Goal: Communication & Community: Answer question/provide support

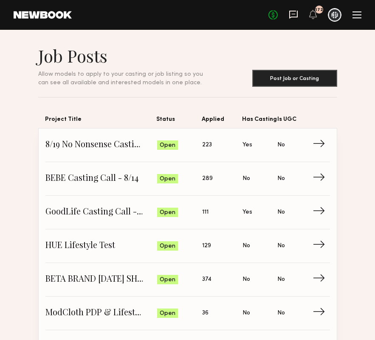
click at [294, 11] on icon at bounding box center [293, 15] width 9 height 8
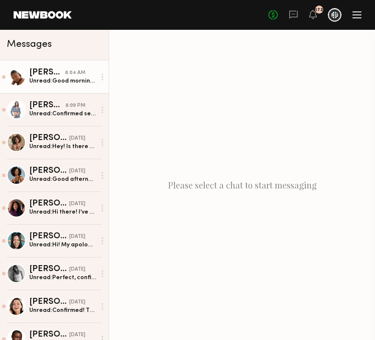
click at [60, 72] on div "[PERSON_NAME]" at bounding box center [47, 72] width 36 height 9
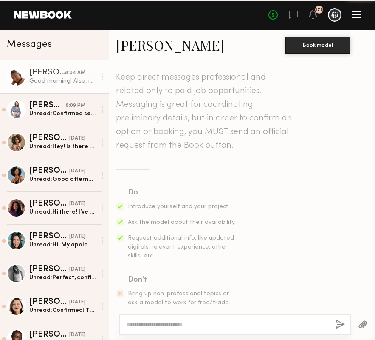
scroll to position [983, 0]
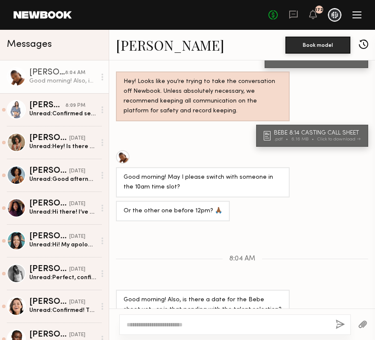
click at [150, 320] on textarea at bounding box center [228, 324] width 202 height 9
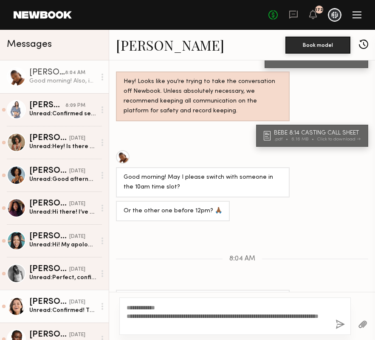
drag, startPoint x: 209, startPoint y: 315, endPoint x: 40, endPoint y: 314, distance: 168.3
click at [40, 314] on div "Messages Ashley W. 8:04 AM Good morning! Also, is there a date for the Bebe sho…" at bounding box center [187, 185] width 375 height 310
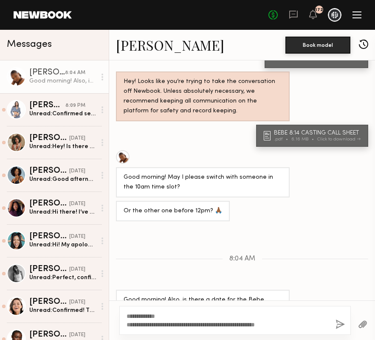
click at [152, 323] on textarea "**********" at bounding box center [228, 320] width 202 height 17
click at [326, 323] on textarea "**********" at bounding box center [228, 320] width 202 height 17
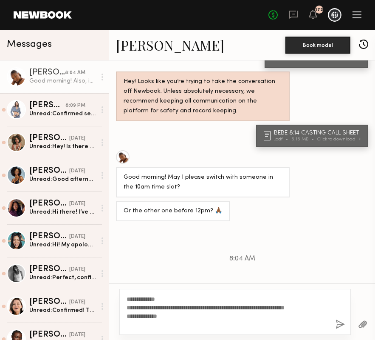
type textarea "**********"
click at [341, 323] on button "button" at bounding box center [340, 324] width 9 height 11
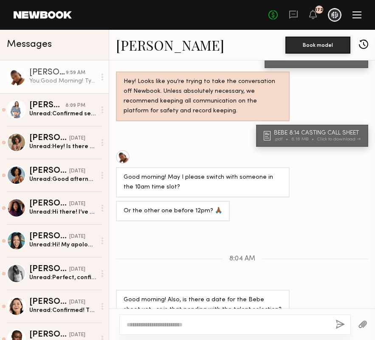
scroll to position [1100, 0]
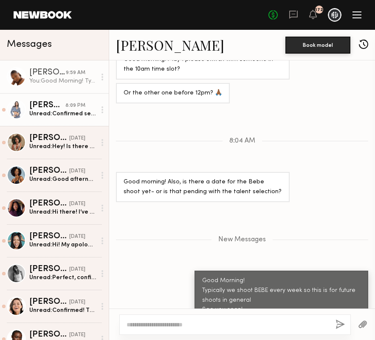
click at [52, 116] on div "Unread: Confirmed see you tomorrow!" at bounding box center [62, 114] width 67 height 8
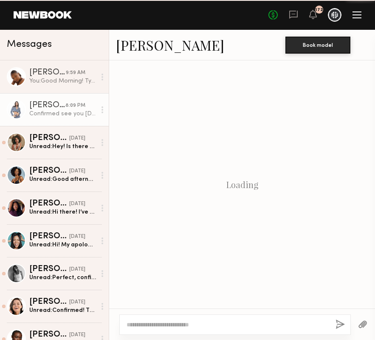
scroll to position [353, 0]
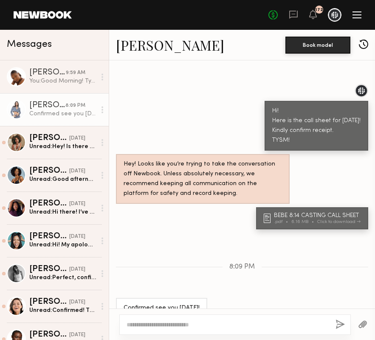
click at [152, 326] on textarea at bounding box center [228, 324] width 202 height 9
type textarea "**********"
click at [337, 325] on button "button" at bounding box center [340, 324] width 9 height 11
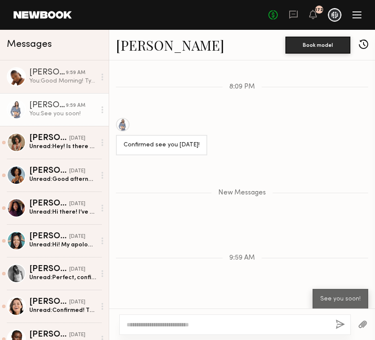
scroll to position [523, 0]
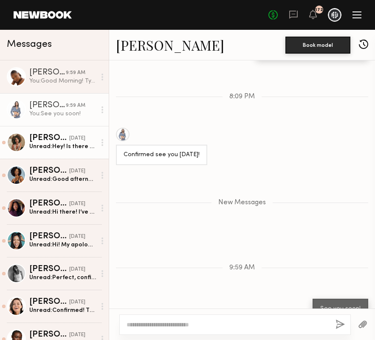
click at [37, 142] on div "Unread: Hey! Is there any flexibility with my call time (: I’m meant to drop so…" at bounding box center [62, 146] width 67 height 8
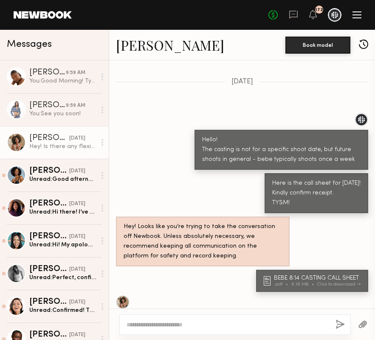
scroll to position [552, 0]
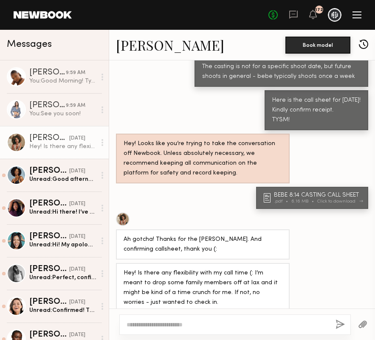
click at [269, 192] on link "BEBE 8:14 CASTING CALL SHEET .pdf 6.16 MB Click to download" at bounding box center [313, 197] width 99 height 11
click at [148, 323] on textarea at bounding box center [228, 324] width 202 height 9
click at [164, 317] on textarea "**********" at bounding box center [228, 320] width 202 height 17
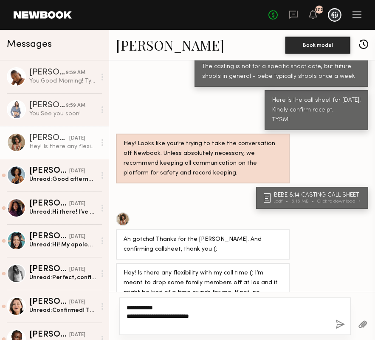
click at [170, 306] on textarea "**********" at bounding box center [228, 316] width 202 height 26
type textarea "**********"
click at [340, 323] on button "button" at bounding box center [340, 324] width 9 height 11
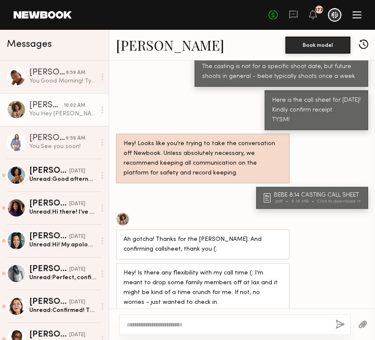
scroll to position [715, 0]
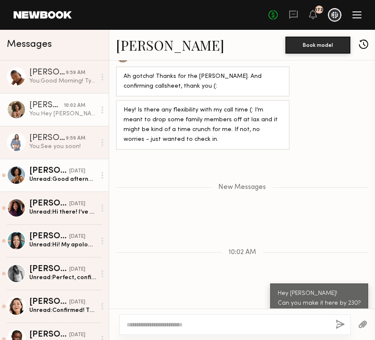
click at [48, 176] on div "Unread: Good afternooon, unfortunately I had to withdraw. I have a conflict and…" at bounding box center [62, 179] width 67 height 8
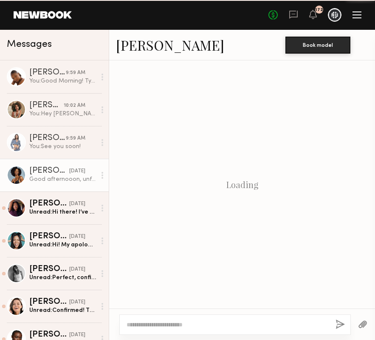
scroll to position [328, 0]
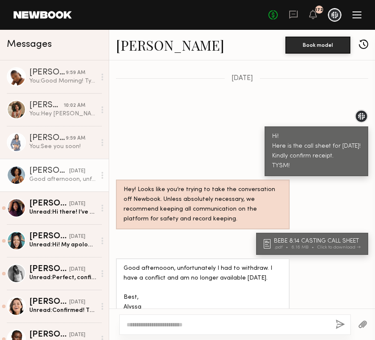
click at [193, 328] on textarea at bounding box center [228, 324] width 202 height 9
click at [166, 321] on textarea at bounding box center [228, 324] width 202 height 9
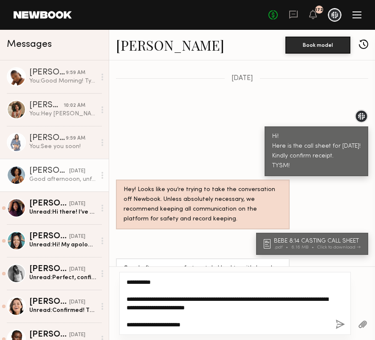
type textarea "**********"
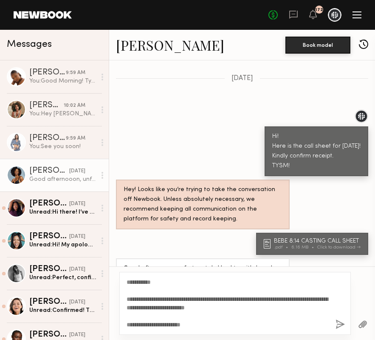
click at [337, 323] on button "button" at bounding box center [340, 324] width 9 height 11
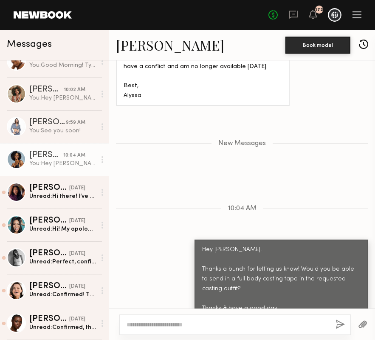
scroll to position [0, 0]
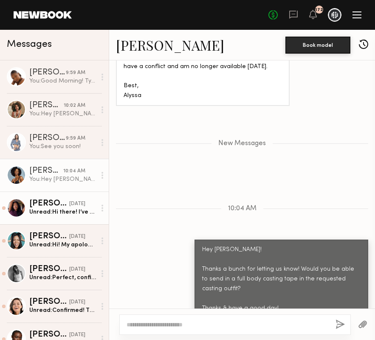
click at [36, 204] on div "Ashālyn S." at bounding box center [49, 203] width 40 height 9
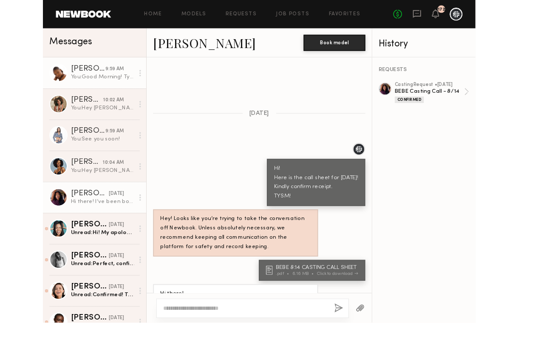
scroll to position [369, 0]
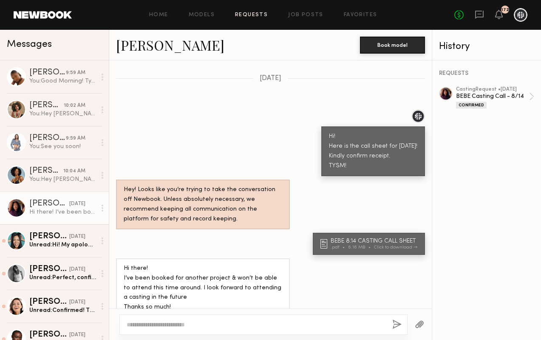
click at [253, 15] on link "Requests" at bounding box center [251, 15] width 33 height 6
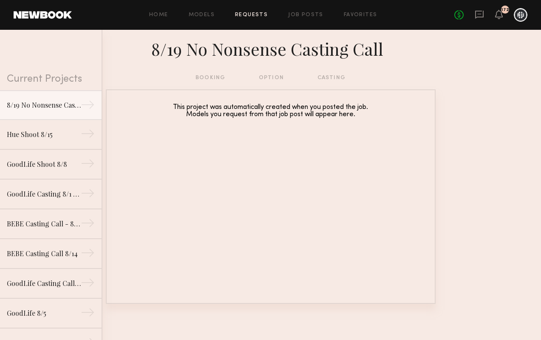
click at [203, 72] on div "8/19 No Nonsense Casting Call" at bounding box center [270, 51] width 541 height 43
click at [204, 79] on div "booking option casting" at bounding box center [271, 77] width 150 height 9
click at [375, 33] on div "8/19 No Nonsense Casting Call" at bounding box center [270, 51] width 541 height 43
click at [375, 18] on div "No fees up to $5,000 172" at bounding box center [490, 15] width 73 height 14
click at [375, 18] on icon at bounding box center [479, 14] width 9 height 9
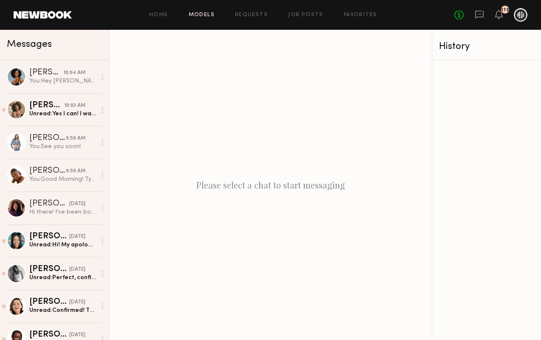
click at [201, 16] on link "Models" at bounding box center [202, 15] width 26 height 6
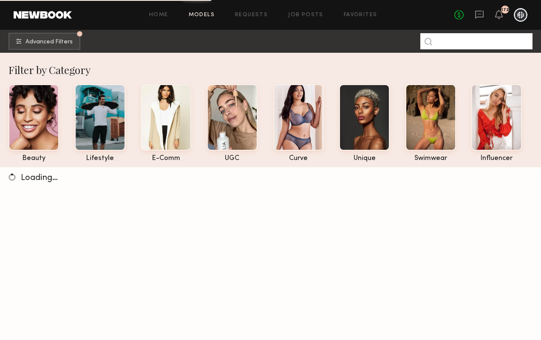
click at [375, 42] on input at bounding box center [476, 41] width 112 height 16
type input "******"
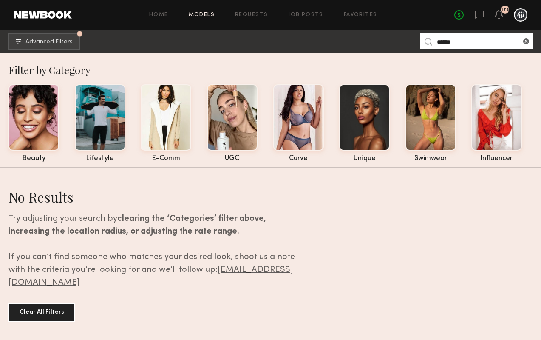
click at [375, 40] on input "******" at bounding box center [476, 41] width 112 height 16
click at [354, 15] on link "Favorites" at bounding box center [361, 15] width 34 height 6
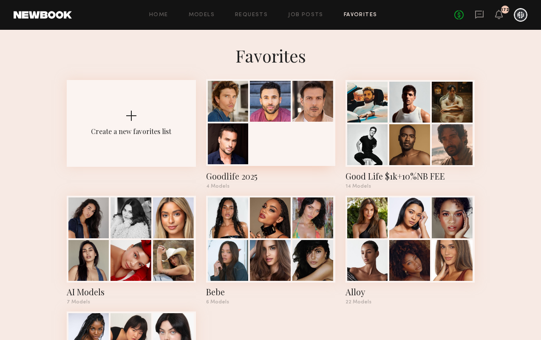
click at [242, 93] on div at bounding box center [228, 101] width 41 height 41
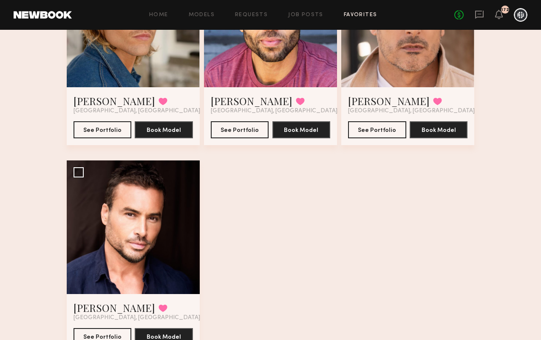
scroll to position [185, 0]
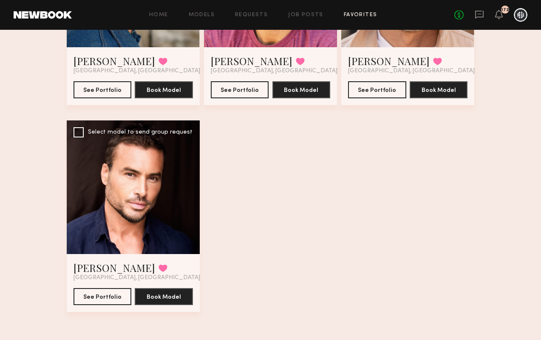
click at [119, 213] on div at bounding box center [133, 186] width 133 height 133
click at [156, 178] on div at bounding box center [133, 186] width 133 height 133
click at [104, 292] on button "See Portfolio" at bounding box center [103, 295] width 58 height 17
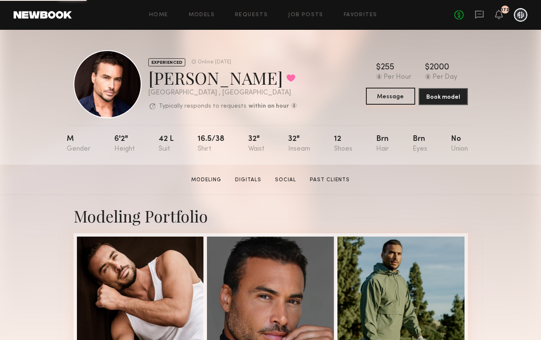
click at [385, 94] on button "Message" at bounding box center [390, 96] width 49 height 17
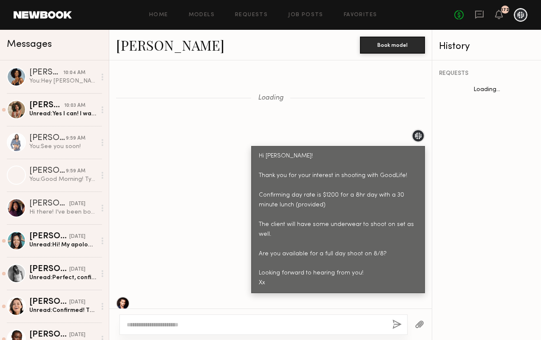
scroll to position [563, 0]
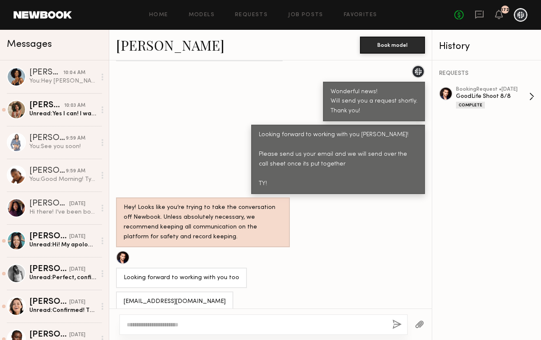
click at [477, 88] on div "booking Request • 07/31/2025" at bounding box center [492, 90] width 73 height 6
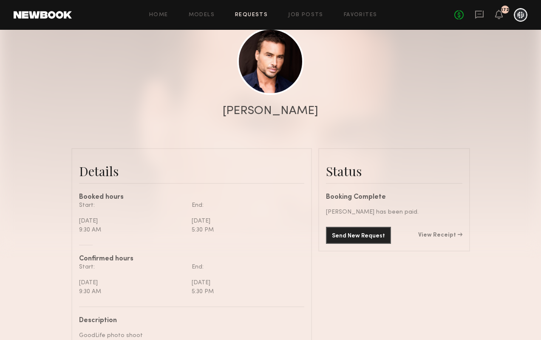
scroll to position [59, 0]
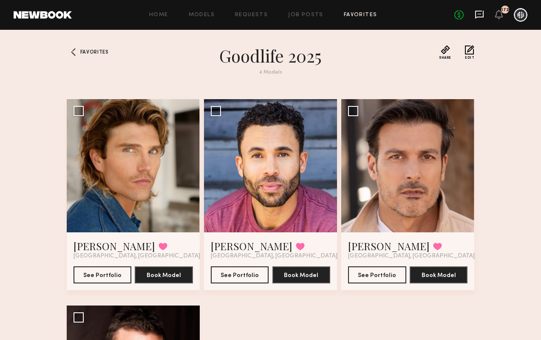
click at [480, 15] on icon at bounding box center [479, 14] width 9 height 9
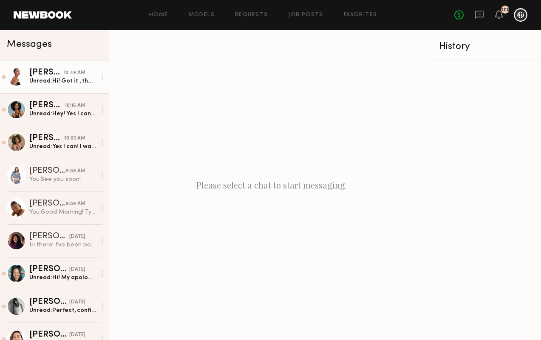
click at [44, 67] on link "[PERSON_NAME] 10:49 AM Unread: Hi! Got it , thank you ! Will see you [DATE]" at bounding box center [54, 76] width 109 height 33
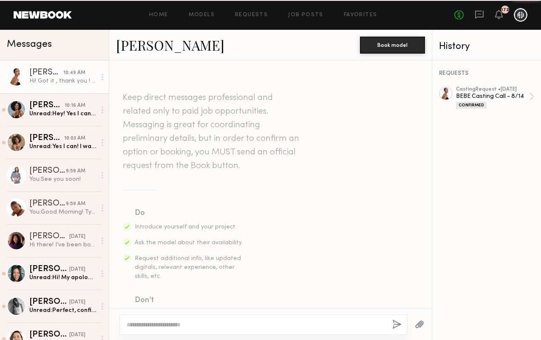
scroll to position [394, 0]
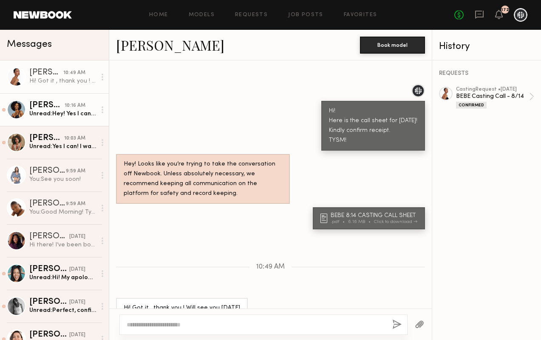
click at [40, 108] on div "[PERSON_NAME]" at bounding box center [46, 105] width 35 height 9
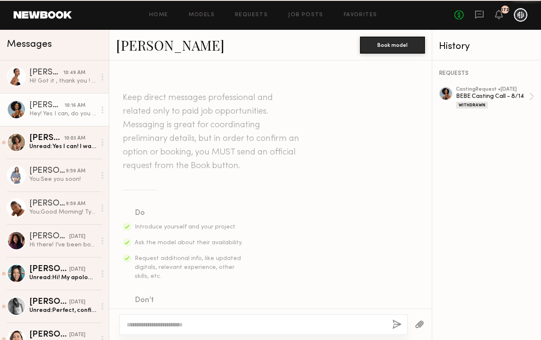
scroll to position [612, 0]
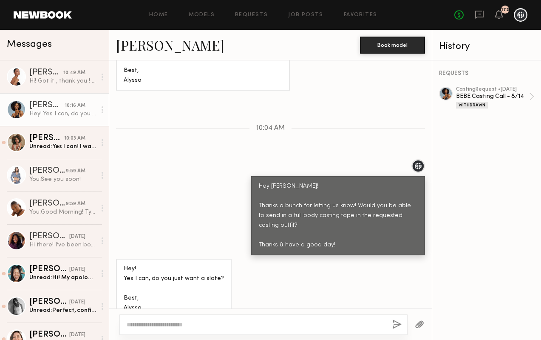
click at [152, 326] on textarea at bounding box center [256, 324] width 259 height 9
type textarea "*"
click at [164, 326] on textarea at bounding box center [256, 324] width 259 height 9
type textarea "*"
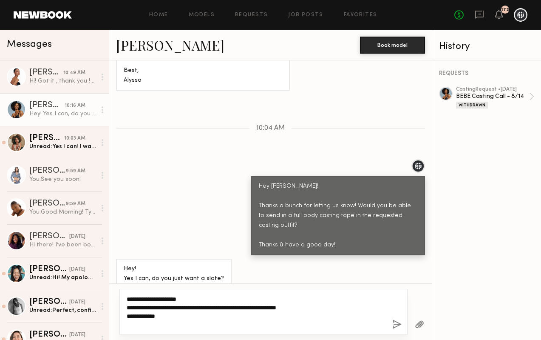
type textarea "**********"
click at [398, 324] on button "button" at bounding box center [396, 324] width 9 height 11
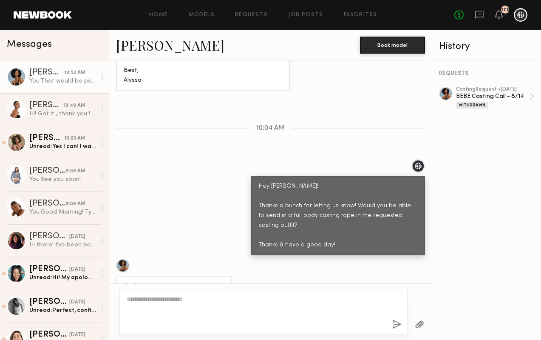
scroll to position [747, 0]
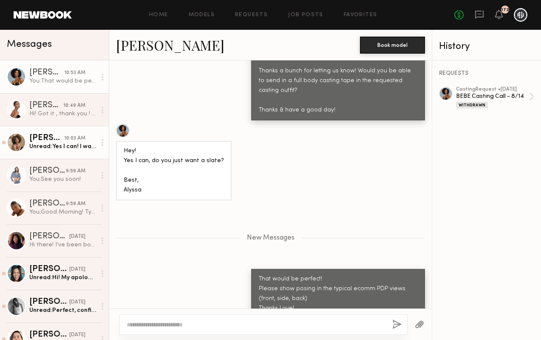
click at [57, 142] on div "Unread: Yes I can! I was hoping to stop by earlier though - possibly be wrapped…" at bounding box center [62, 146] width 67 height 8
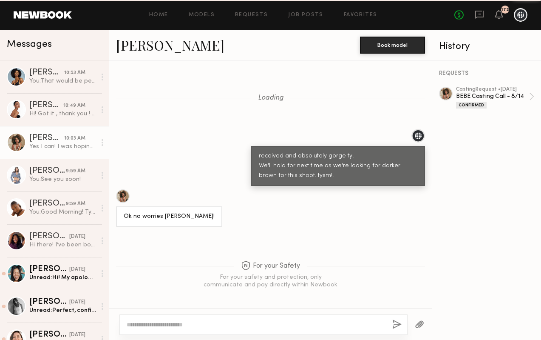
scroll to position [711, 0]
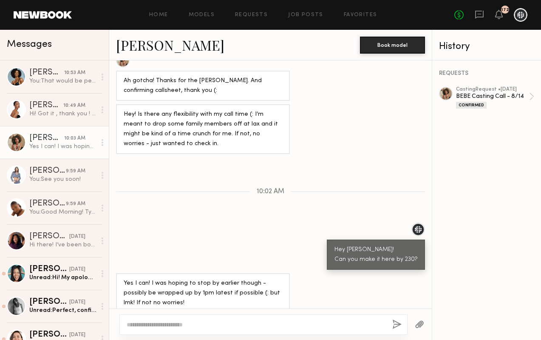
click at [184, 325] on textarea at bounding box center [256, 324] width 259 height 9
click at [346, 318] on textarea "**********" at bounding box center [256, 320] width 259 height 17
type textarea "**********"
click at [393, 324] on button "button" at bounding box center [396, 324] width 9 height 11
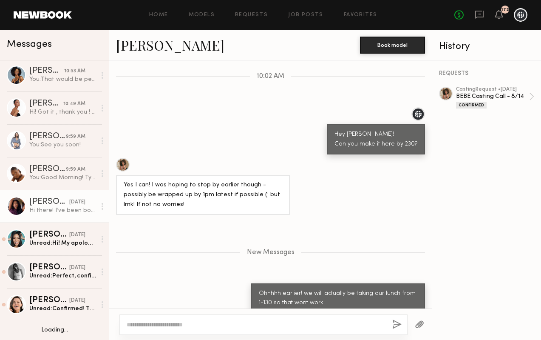
scroll to position [68, 0]
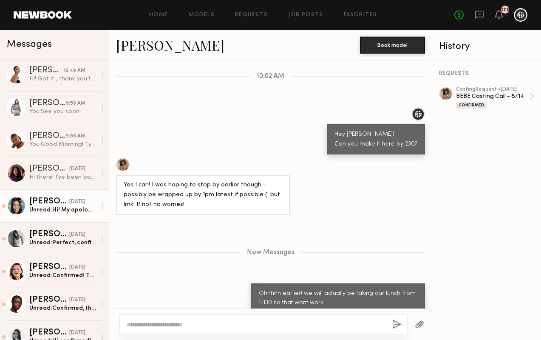
click at [69, 203] on div "[DATE]" at bounding box center [77, 202] width 16 height 8
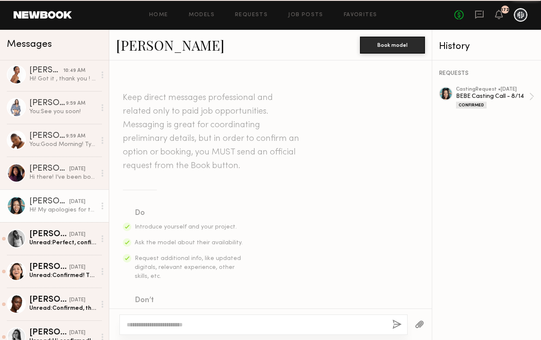
scroll to position [339, 0]
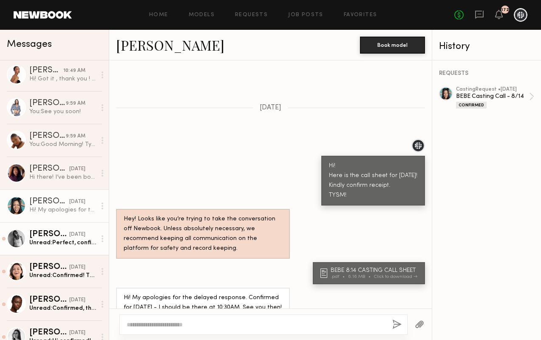
click at [77, 247] on link "Liv M. 08/12/2025 Unread: Perfect, confirmed!" at bounding box center [54, 238] width 109 height 33
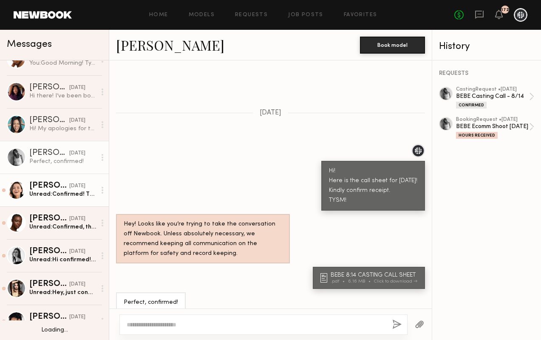
scroll to position [150, 0]
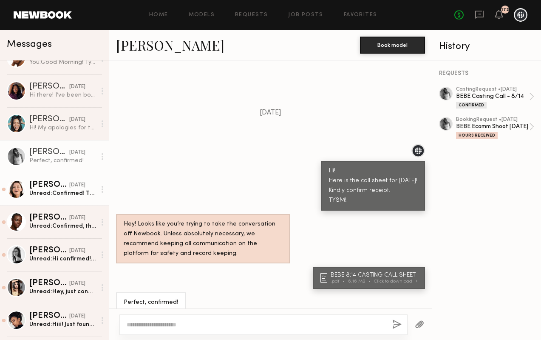
click at [44, 175] on link "Emelina A. 08/12/2025 Unread: Confirmed! Thank you and I look forward to meetin…" at bounding box center [54, 189] width 109 height 33
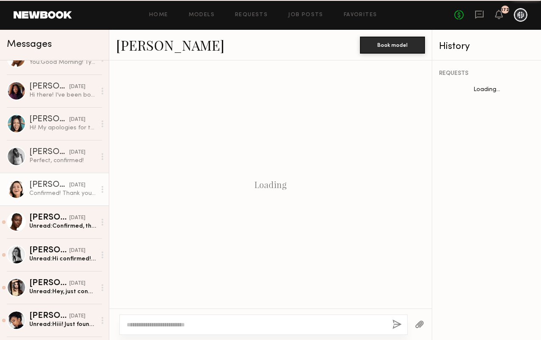
scroll to position [858, 0]
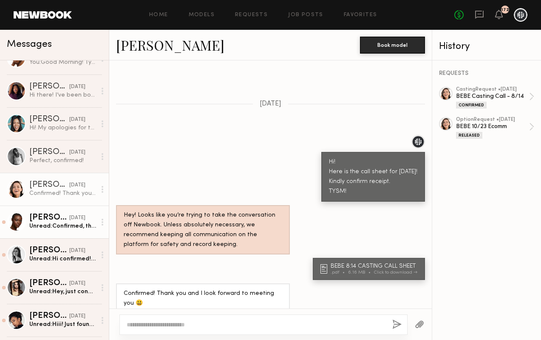
click at [45, 222] on div "Unread: Confirmed, thank you!!" at bounding box center [62, 226] width 67 height 8
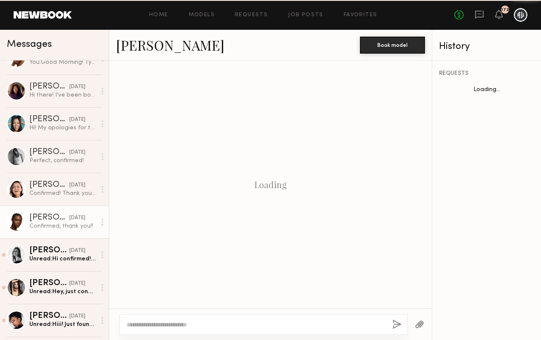
scroll to position [329, 0]
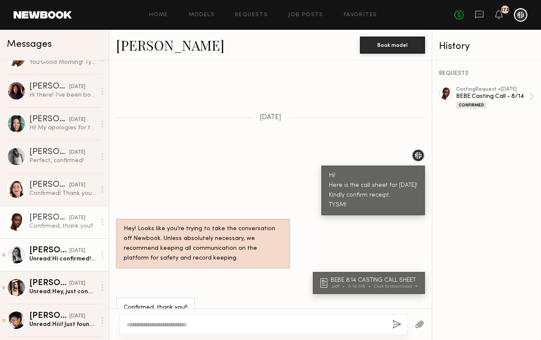
click at [89, 254] on div "Leah M. 08/12/2025" at bounding box center [62, 250] width 67 height 9
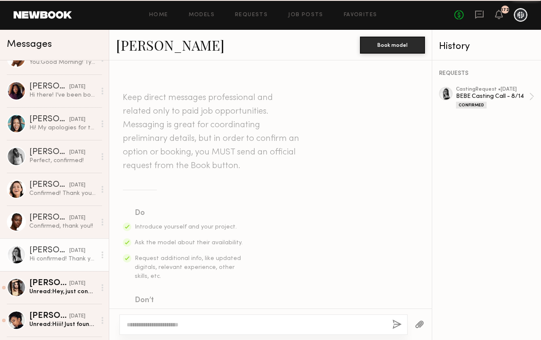
scroll to position [329, 0]
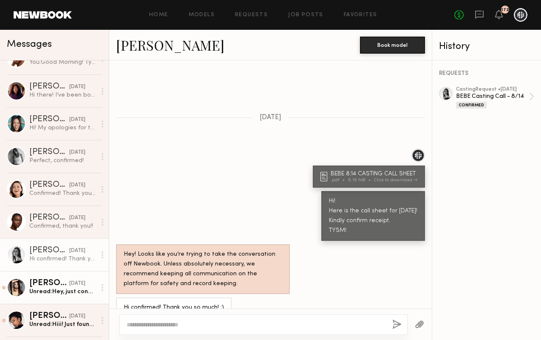
click at [60, 289] on div "Unread: Hey, just confirming my call time for tomorrow! Also, would you like me…" at bounding box center [62, 291] width 67 height 8
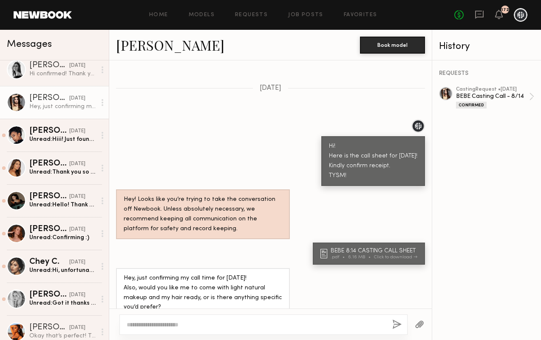
scroll to position [332, 0]
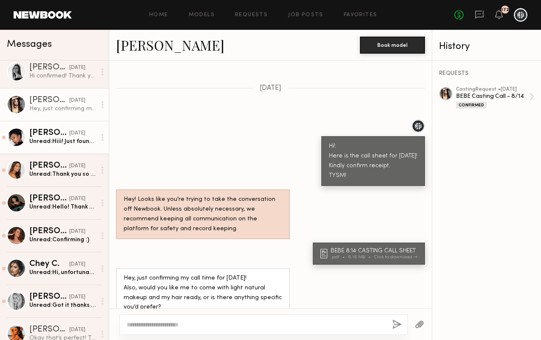
click at [48, 144] on div "Unread: Hiii! Just found out that I wouldn’t be able to make it there until 4:1…" at bounding box center [62, 141] width 67 height 8
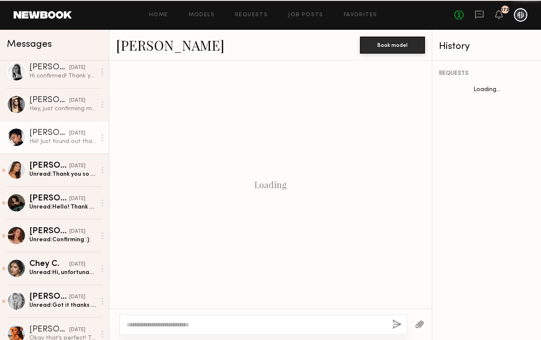
scroll to position [540, 0]
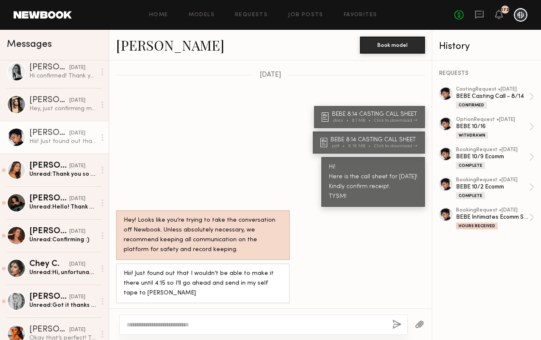
click at [159, 319] on div at bounding box center [263, 324] width 288 height 20
click at [159, 326] on textarea at bounding box center [256, 324] width 259 height 9
type textarea "**********"
click at [391, 323] on div "**********" at bounding box center [263, 320] width 288 height 29
click at [398, 323] on button "button" at bounding box center [396, 324] width 9 height 11
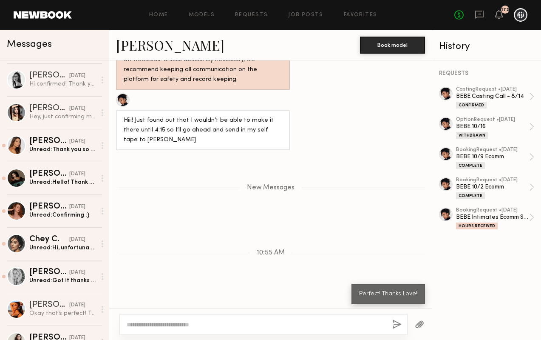
scroll to position [384, 0]
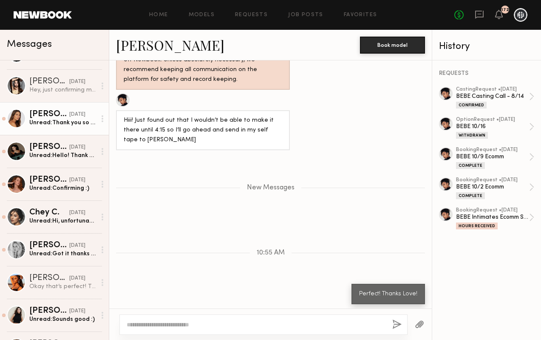
click at [40, 121] on div "Unread: Thank you so much, and see you Thursday!" at bounding box center [62, 123] width 67 height 8
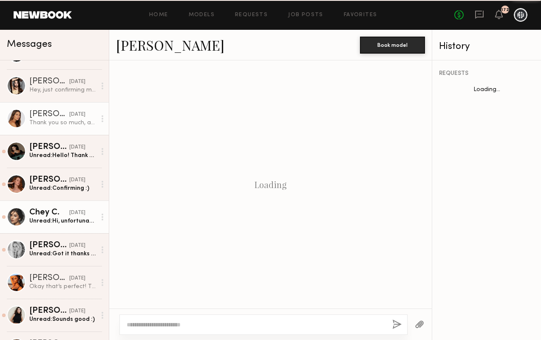
scroll to position [329, 0]
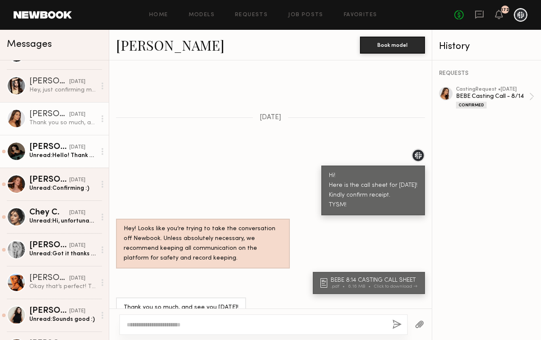
click at [49, 155] on div "Unread: Hello! Thank you! Confirmed ☑️" at bounding box center [62, 155] width 67 height 8
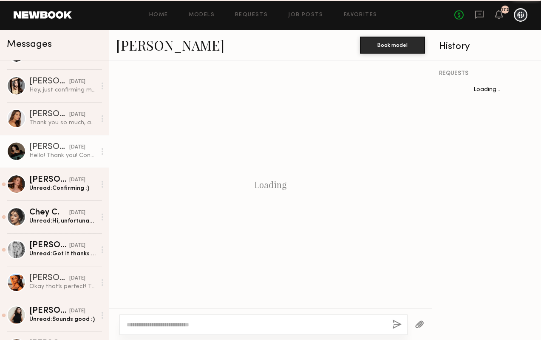
scroll to position [745, 0]
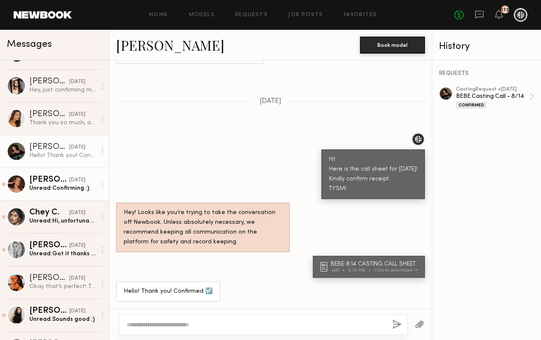
click at [73, 177] on div "[DATE]" at bounding box center [77, 180] width 16 height 8
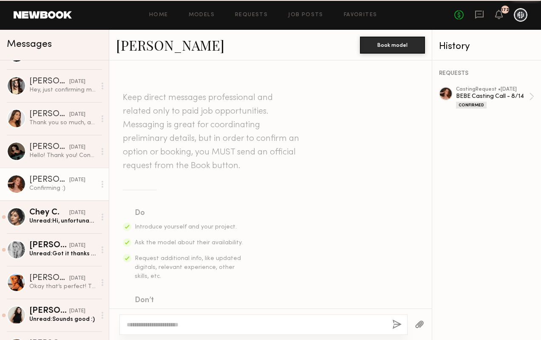
scroll to position [329, 0]
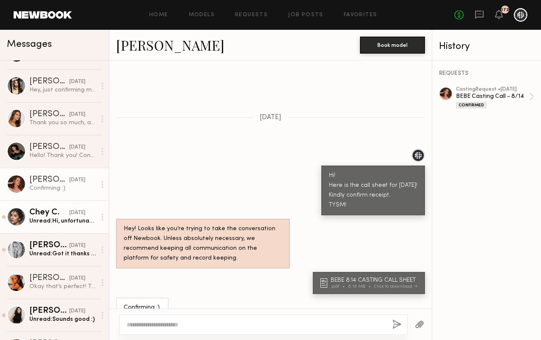
click at [69, 213] on div "[DATE]" at bounding box center [77, 213] width 16 height 8
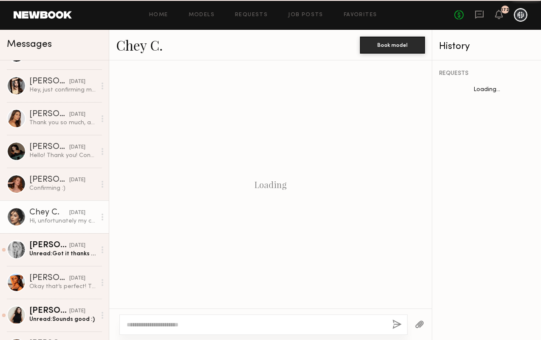
scroll to position [619, 0]
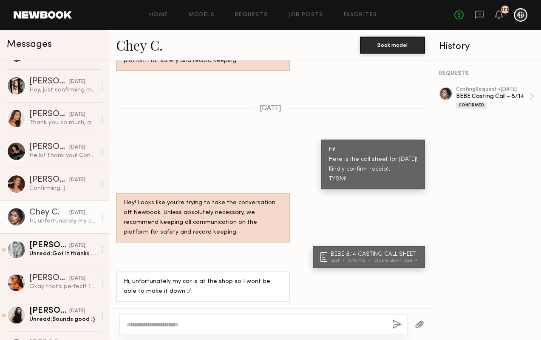
click at [248, 321] on textarea at bounding box center [256, 324] width 259 height 9
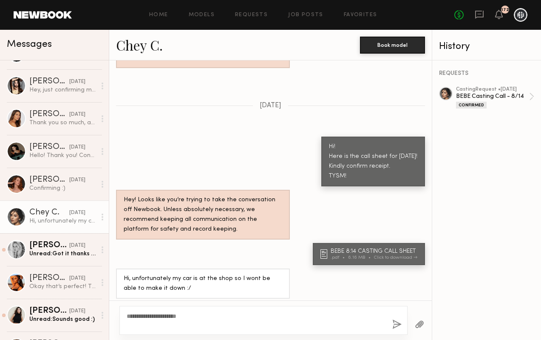
click at [379, 325] on textarea "**********" at bounding box center [256, 320] width 259 height 17
type textarea "**********"
click at [395, 323] on button "button" at bounding box center [396, 324] width 9 height 11
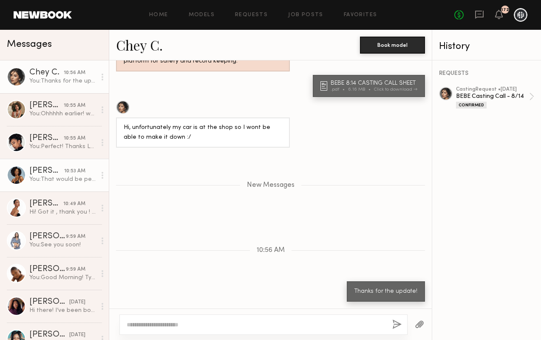
click at [48, 180] on div "You: That would be perfect! Please show posing in the typical ecomm PDP views (…" at bounding box center [62, 179] width 67 height 8
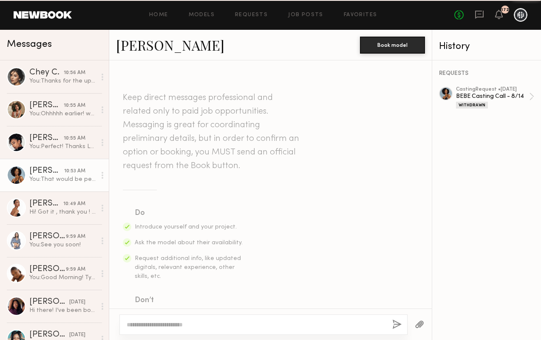
scroll to position [682, 0]
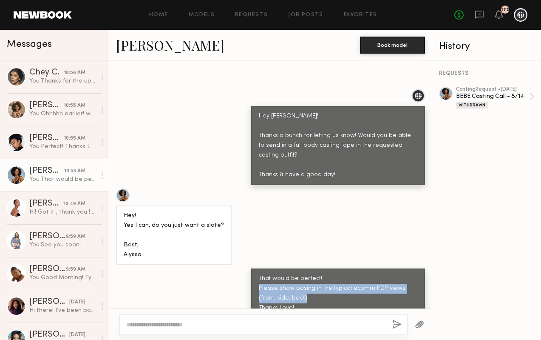
drag, startPoint x: 288, startPoint y: 282, endPoint x: 257, endPoint y: 273, distance: 32.8
click at [257, 273] on div "That would be perfect! Please show posing in the typical ecomm PDP views (front…" at bounding box center [338, 293] width 174 height 50
copy div "Please show posing in the typical ecomm PDP views (front, side, back)"
click at [58, 79] on div "You: Thanks for the update!" at bounding box center [62, 81] width 67 height 8
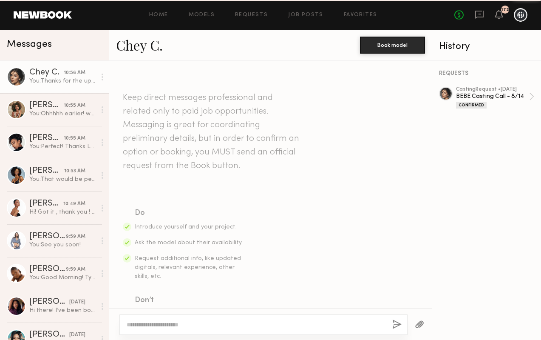
scroll to position [724, 0]
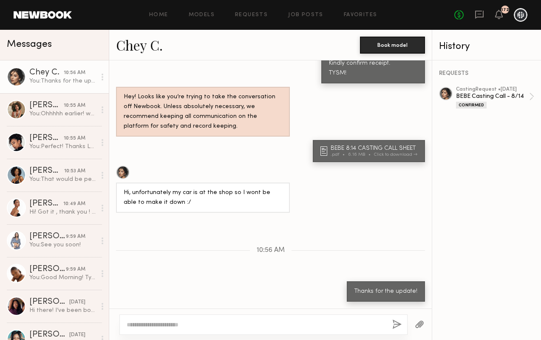
click at [190, 326] on textarea at bounding box center [256, 324] width 259 height 9
drag, startPoint x: 196, startPoint y: 323, endPoint x: 175, endPoint y: 323, distance: 20.4
click at [175, 323] on textarea "**********" at bounding box center [256, 324] width 259 height 9
type textarea "**********"
click at [247, 319] on div "**********" at bounding box center [263, 324] width 288 height 20
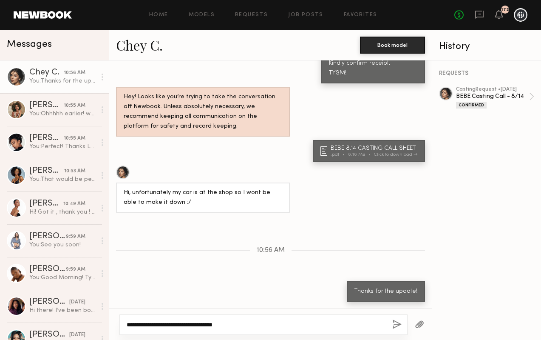
click at [244, 324] on textarea "**********" at bounding box center [256, 324] width 259 height 9
drag, startPoint x: 244, startPoint y: 324, endPoint x: 2, endPoint y: 324, distance: 241.4
click at [2, 324] on div "Messages Chey C. 10:56 AM You: Thanks for the update! Monica M. 10:55 AM You: O…" at bounding box center [270, 185] width 541 height 310
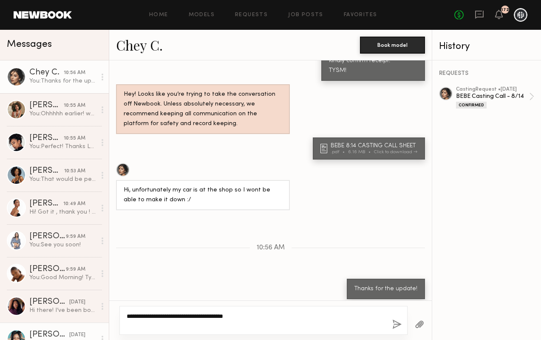
paste textarea "**********"
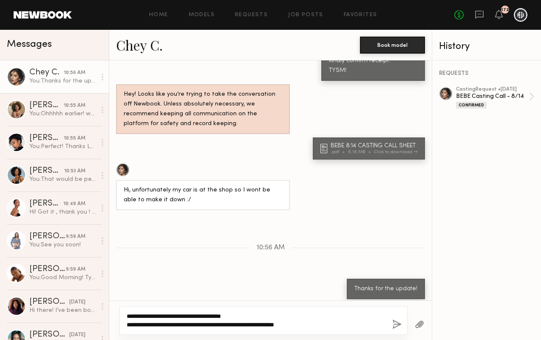
click at [159, 325] on textarea "**********" at bounding box center [256, 320] width 259 height 17
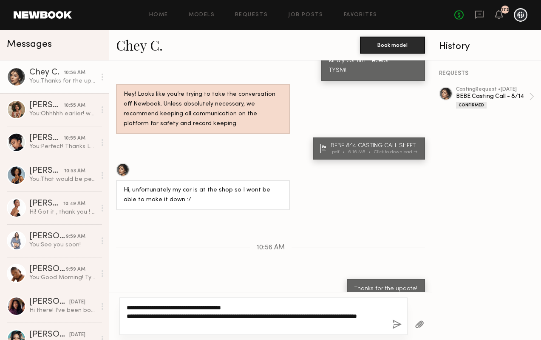
click at [238, 326] on textarea "**********" at bounding box center [256, 316] width 259 height 26
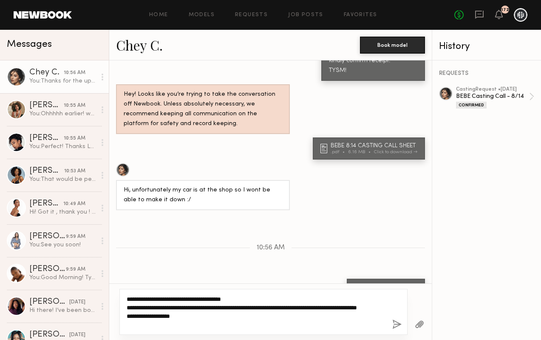
click at [160, 316] on textarea "**********" at bounding box center [256, 312] width 259 height 34
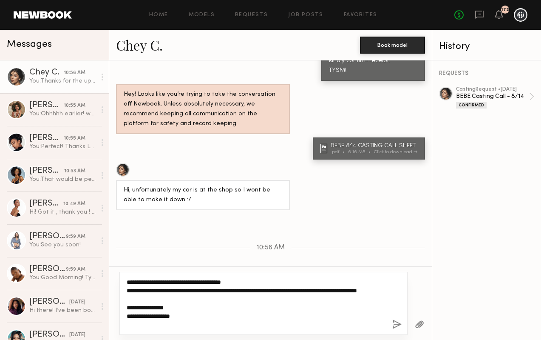
paste textarea "**********"
type textarea "**********"
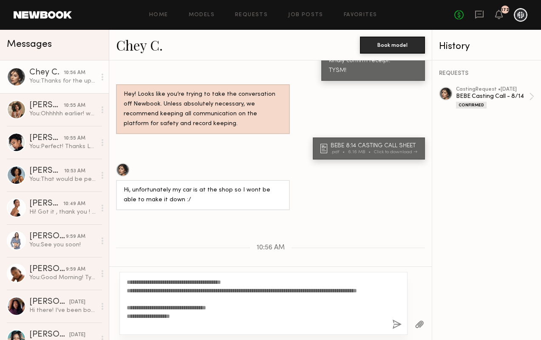
click at [395, 327] on button "button" at bounding box center [396, 324] width 9 height 11
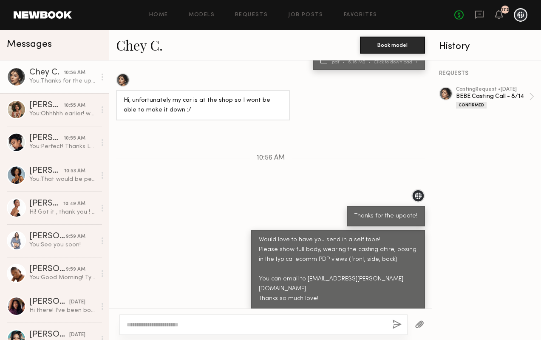
scroll to position [867, 0]
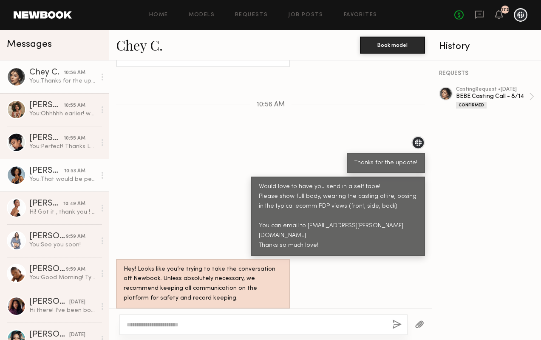
click at [43, 174] on div "Alyssa A." at bounding box center [46, 171] width 35 height 9
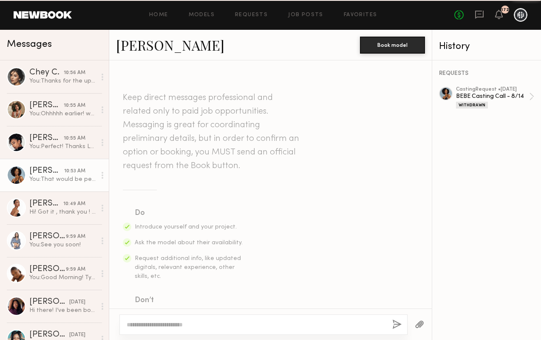
scroll to position [682, 0]
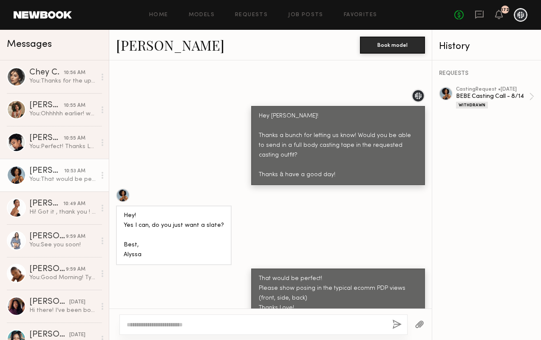
click at [165, 329] on div at bounding box center [263, 324] width 288 height 20
click at [165, 323] on textarea at bounding box center [256, 324] width 259 height 9
paste textarea "**********"
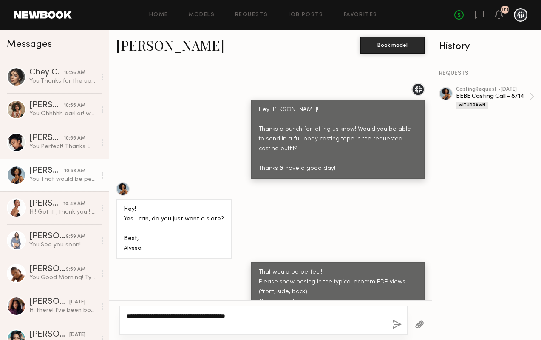
scroll to position [690, 0]
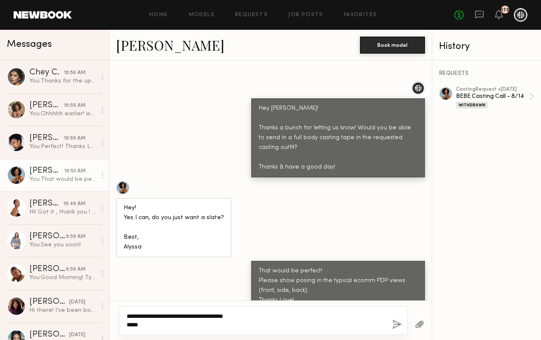
type textarea "**********"
click at [397, 319] on button "button" at bounding box center [396, 324] width 9 height 11
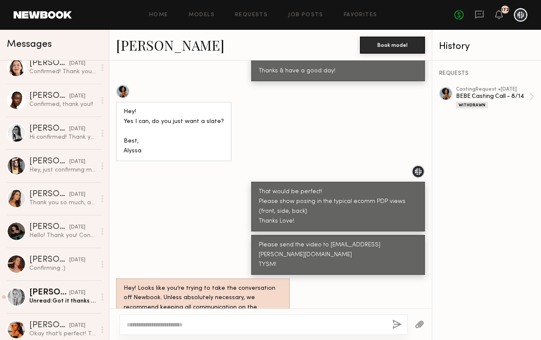
scroll to position [426, 0]
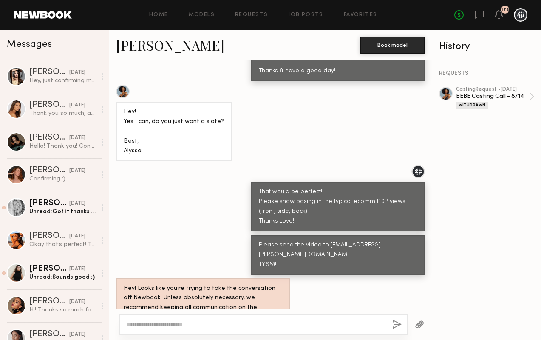
click at [78, 217] on link "Hannah B. 08/12/2025 Unread: Got it thanks guys !! 😊" at bounding box center [54, 207] width 109 height 33
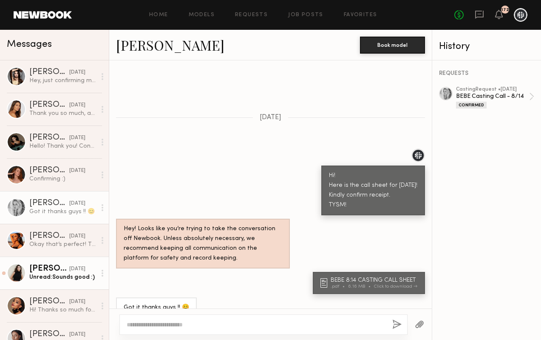
scroll to position [461, 0]
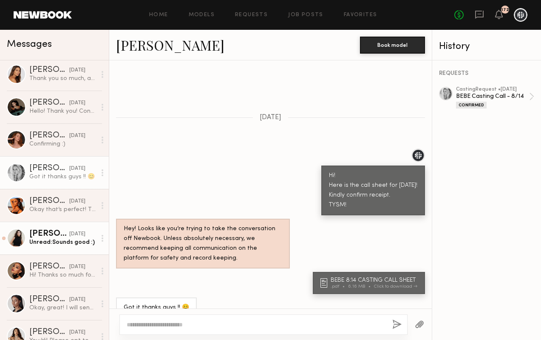
click at [55, 238] on div "Romy R." at bounding box center [49, 234] width 40 height 9
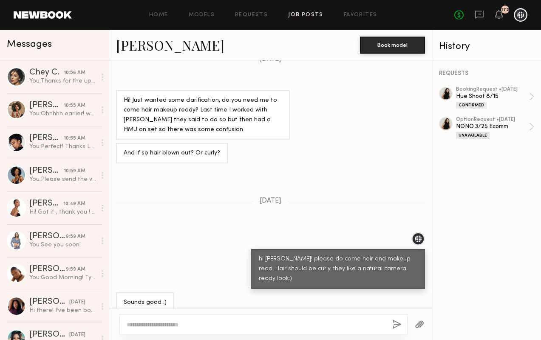
click at [302, 17] on link "Job Posts" at bounding box center [305, 15] width 35 height 6
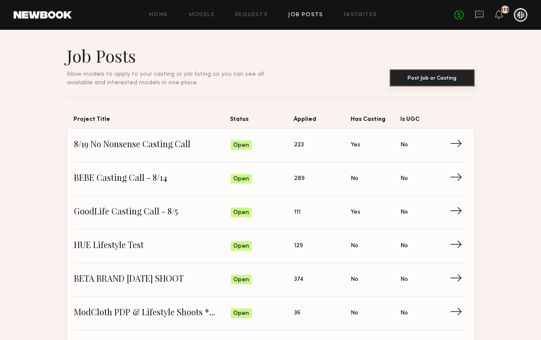
click at [434, 79] on button "Post Job or Casting" at bounding box center [432, 77] width 85 height 17
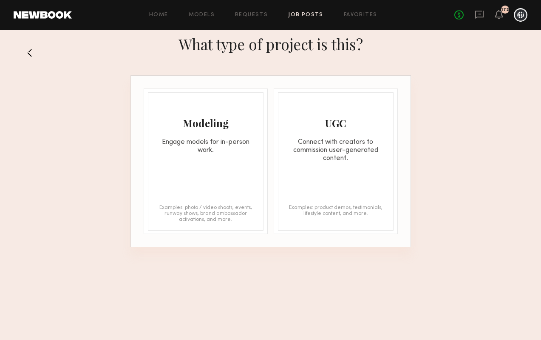
click at [195, 156] on div "Modeling Engage models for in-person work. Examples: photo / video shoots, even…" at bounding box center [206, 161] width 116 height 138
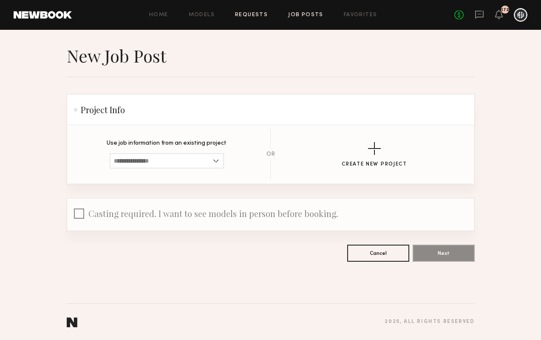
click at [253, 15] on link "Requests" at bounding box center [251, 15] width 33 height 6
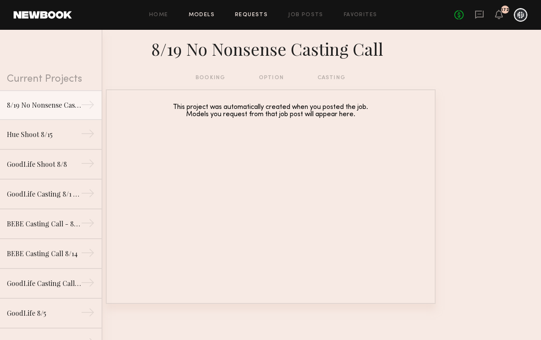
click at [209, 13] on link "Models" at bounding box center [202, 15] width 26 height 6
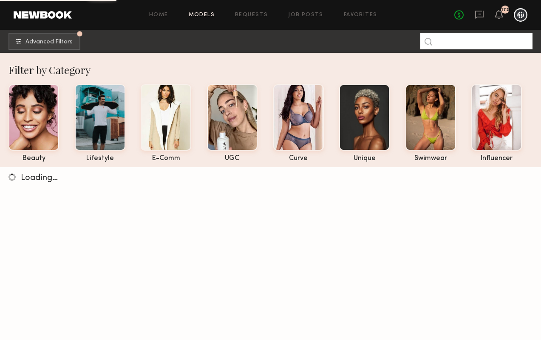
click at [489, 42] on input at bounding box center [476, 41] width 112 height 16
type input "**********"
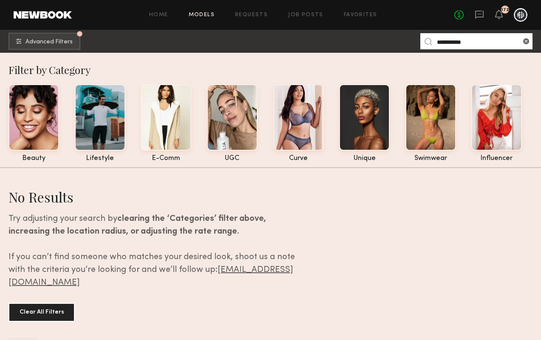
click at [472, 42] on input "**********" at bounding box center [476, 41] width 112 height 16
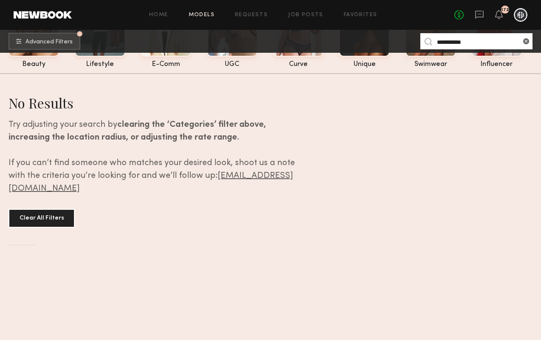
scroll to position [95, 0]
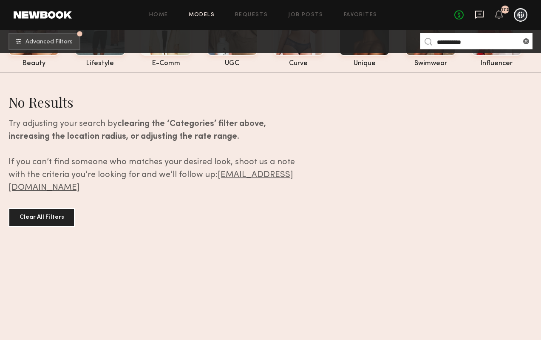
click at [480, 16] on icon at bounding box center [479, 15] width 9 height 8
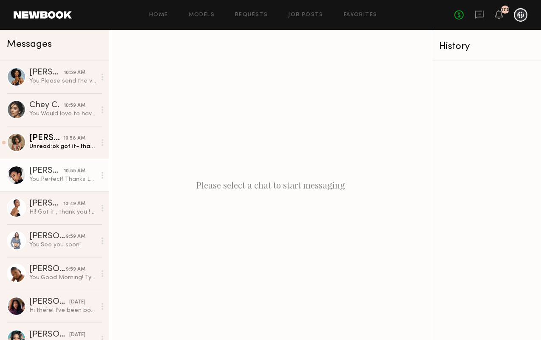
click at [62, 176] on div "You: Perfect! Thanks Love!" at bounding box center [62, 179] width 67 height 8
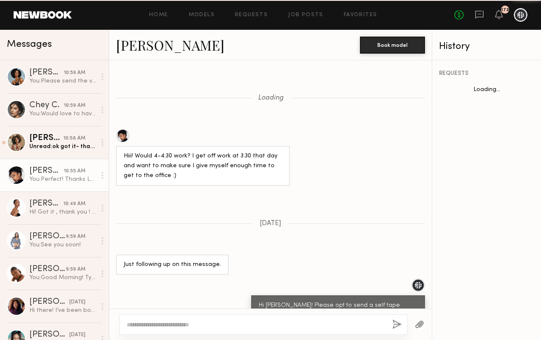
scroll to position [646, 0]
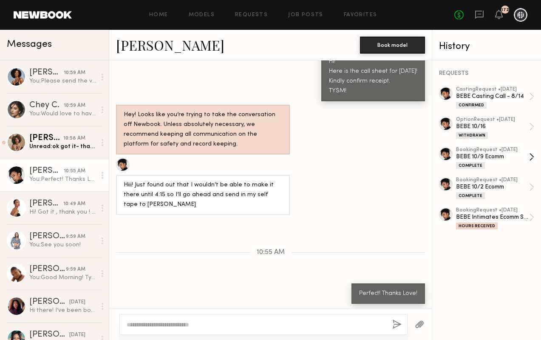
click at [500, 162] on div "Complete" at bounding box center [492, 165] width 73 height 7
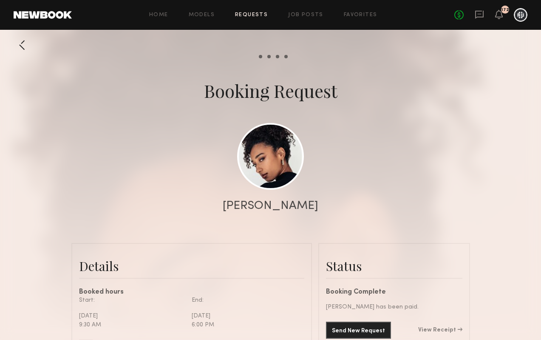
scroll to position [84, 0]
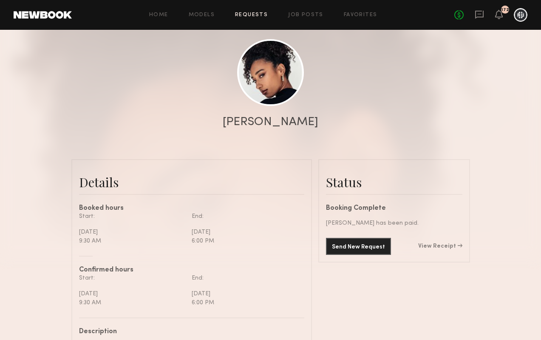
click at [164, 71] on div at bounding box center [270, 86] width 541 height 340
click at [122, 57] on div at bounding box center [270, 86] width 541 height 340
drag, startPoint x: 84, startPoint y: 58, endPoint x: 78, endPoint y: 58, distance: 6.0
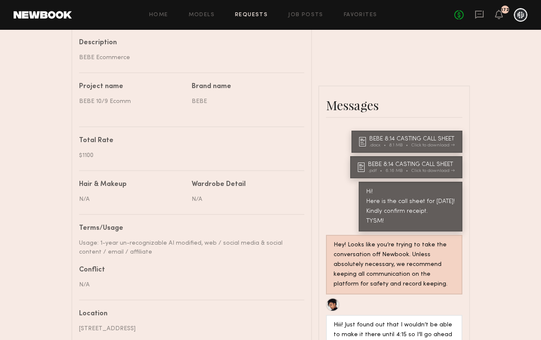
drag, startPoint x: 96, startPoint y: 252, endPoint x: 79, endPoint y: 242, distance: 20.0
click at [79, 242] on div "Usage: 1-year un-recognizable AI modified, web / social media & social content …" at bounding box center [188, 247] width 219 height 18
click at [300, 11] on div "Home Models Requests Job Posts Favorites Sign Out No fees up to $5,000 172" at bounding box center [300, 15] width 456 height 14
click at [305, 17] on link "Job Posts" at bounding box center [305, 15] width 35 height 6
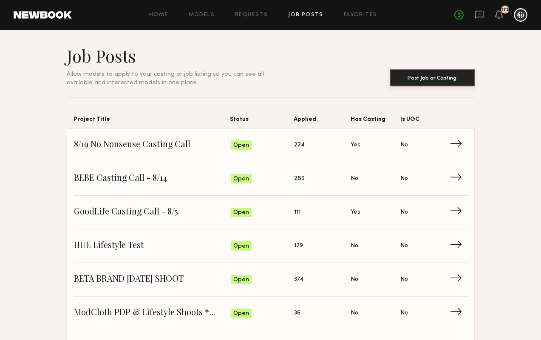
click at [441, 83] on button "Post Job or Casting" at bounding box center [432, 77] width 85 height 17
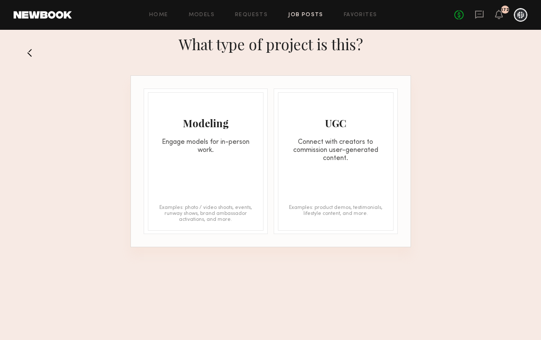
click at [195, 184] on div "Modeling Engage models for in-person work. Examples: photo / video shoots, even…" at bounding box center [206, 161] width 116 height 138
click at [187, 116] on div "Modeling" at bounding box center [205, 123] width 115 height 14
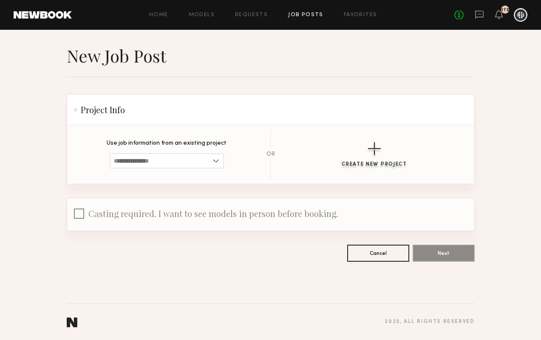
click at [380, 144] on div "button" at bounding box center [374, 148] width 13 height 13
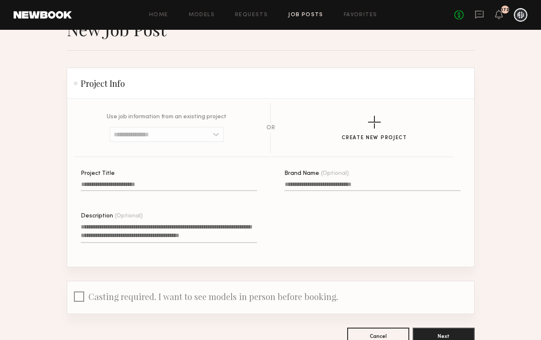
scroll to position [51, 0]
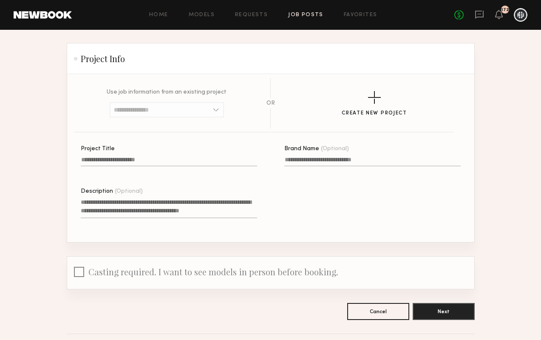
click at [137, 159] on input "Project Title" at bounding box center [169, 161] width 176 height 10
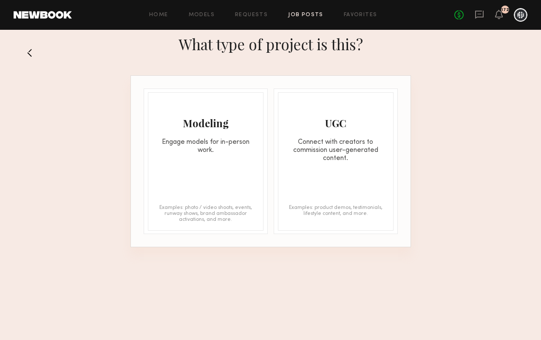
click at [522, 17] on div at bounding box center [521, 15] width 14 height 14
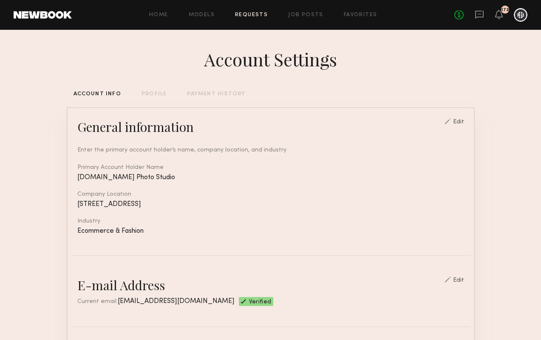
click at [247, 14] on link "Requests" at bounding box center [251, 15] width 33 height 6
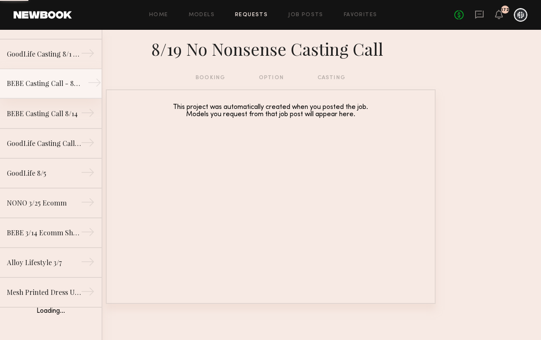
scroll to position [153, 0]
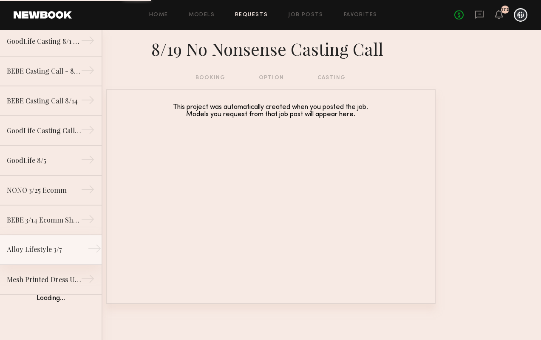
click at [29, 244] on div "Alloy Lifestyle 3/7" at bounding box center [44, 249] width 74 height 10
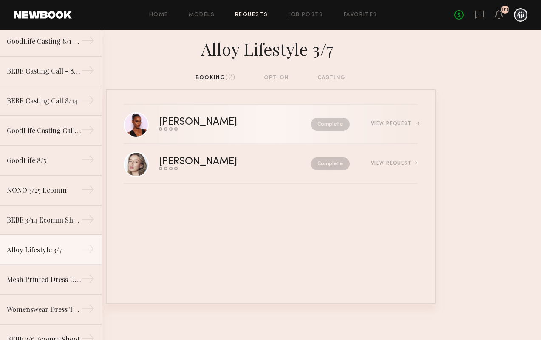
click at [267, 116] on link "[PERSON_NAME] Send request Model response Review hours worked Pay model Complet…" at bounding box center [271, 125] width 294 height 40
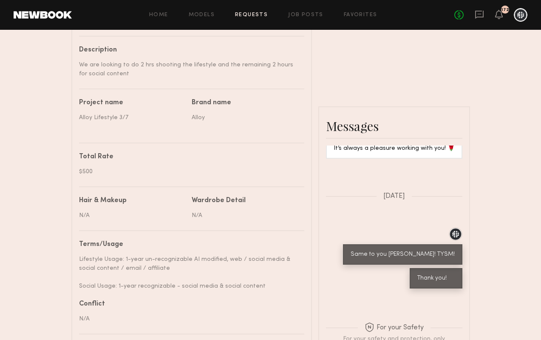
scroll to position [368, 0]
